Goal: Check status: Check status

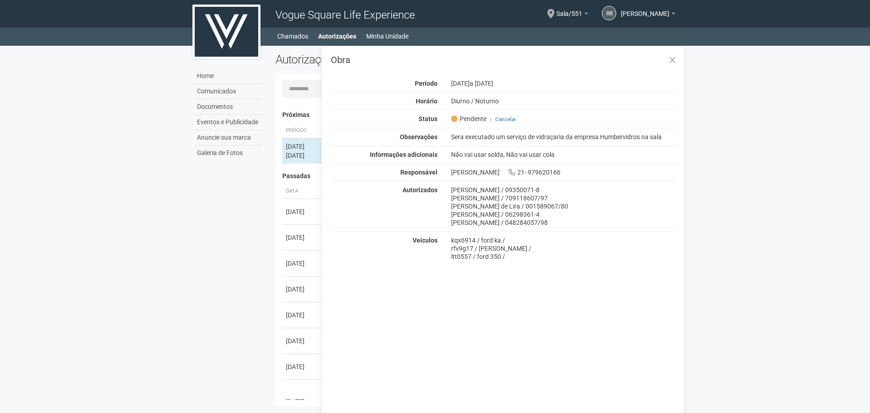
scroll to position [14, 0]
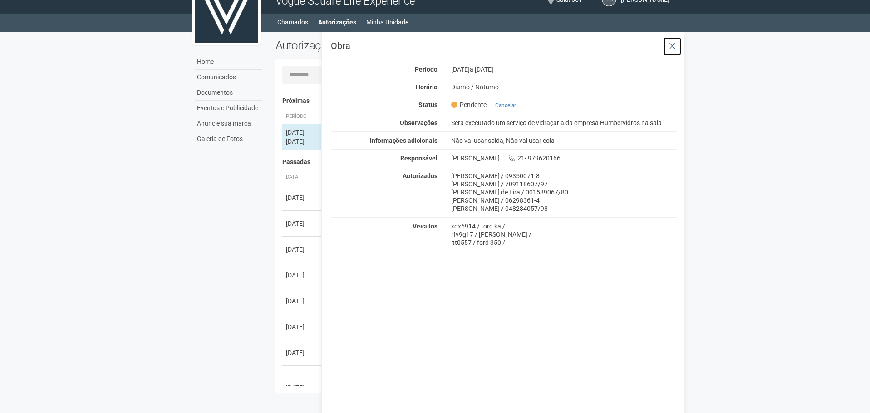
click at [671, 43] on icon at bounding box center [672, 46] width 7 height 9
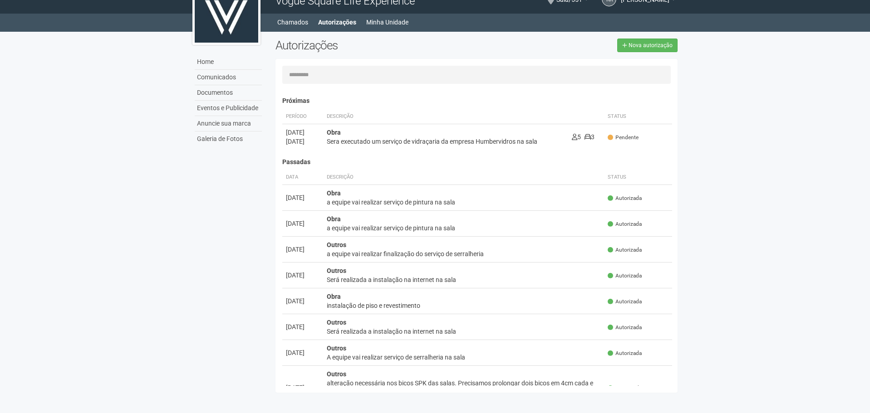
click at [415, 163] on h4 "Passadas" at bounding box center [477, 162] width 390 height 7
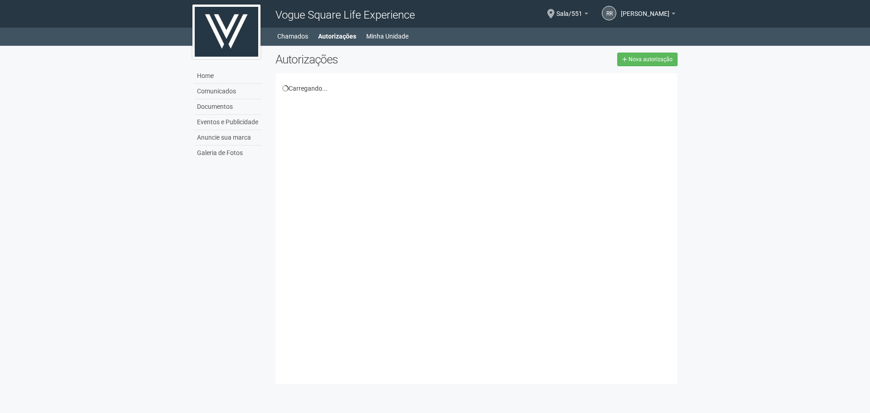
scroll to position [14, 0]
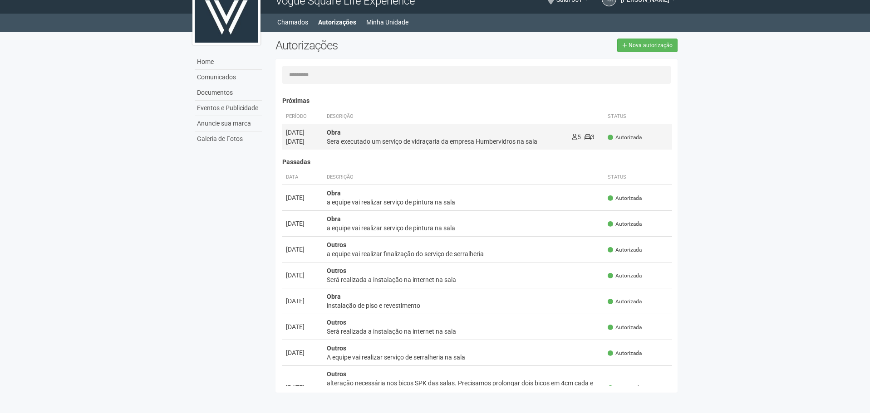
click at [500, 139] on div "Sera executado um serviço de vidraçaria da empresa Humbervidros na sala" at bounding box center [446, 141] width 238 height 9
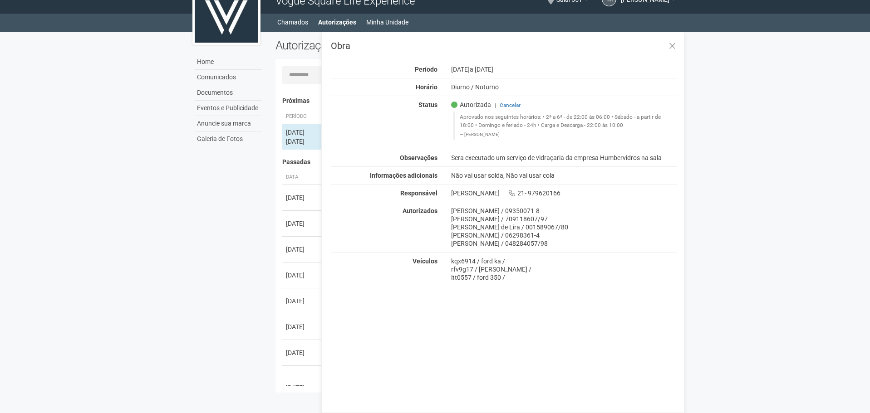
drag, startPoint x: 361, startPoint y: 303, endPoint x: 367, endPoint y: 296, distance: 9.6
click at [363, 303] on div "Obra Período [DATE] a [DATE] Horário Diurno / [GEOGRAPHIC_DATA] Status Autoriza…" at bounding box center [502, 222] width 363 height 381
drag, startPoint x: 541, startPoint y: 115, endPoint x: 655, endPoint y: 122, distance: 114.1
click at [655, 122] on blockquote "Aprovado nos seguintes horários: • 2ª a 6ª - de 22:00 às 06:00 • Sábado - a par…" at bounding box center [565, 126] width 224 height 28
copy blockquote "• 2ª a 6ª - de 22:00 às 06:00 • Sábado - a partir de 18:00 • Domingo e feriado …"
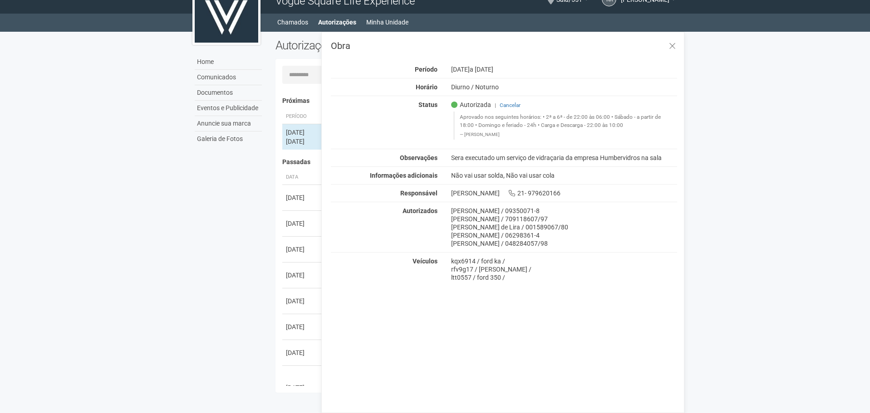
click at [169, 347] on body "Aguarde... Vogue Square Life Experience RR [PERSON_NAME] [PERSON_NAME] [PERSON_…" at bounding box center [435, 192] width 870 height 413
